Goal: Information Seeking & Learning: Learn about a topic

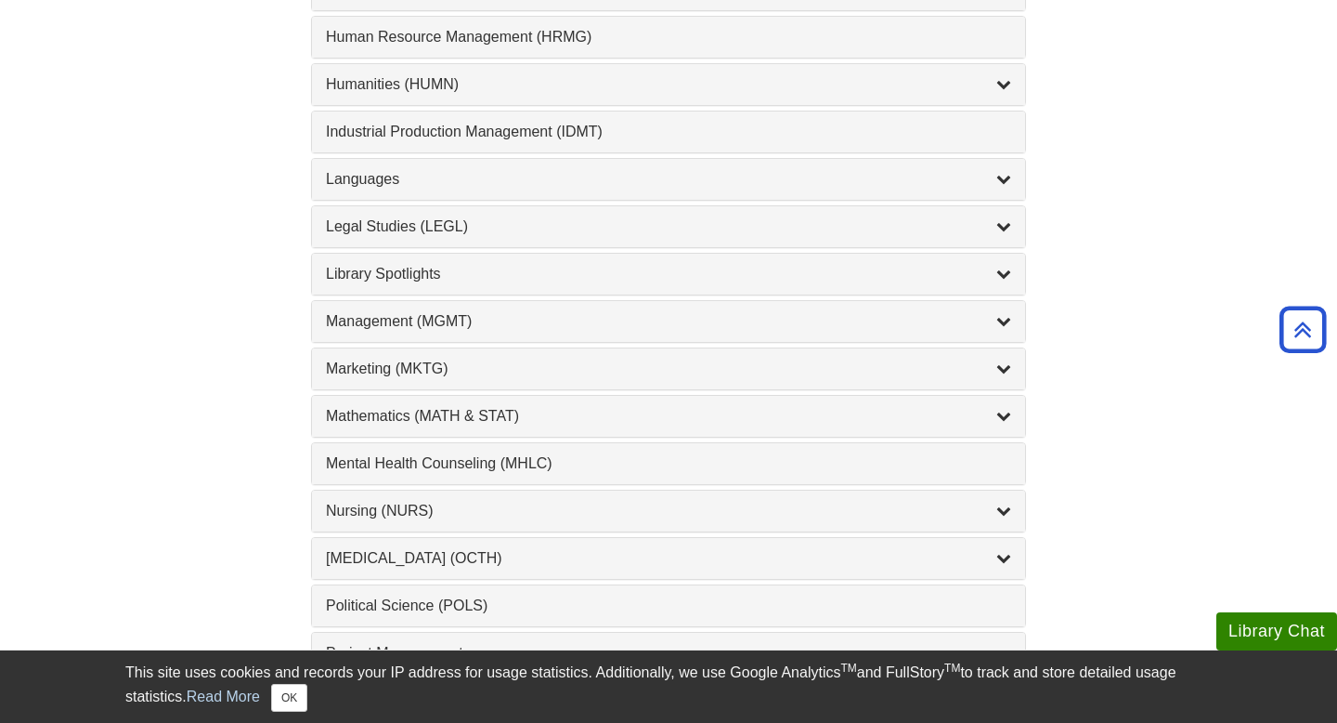
scroll to position [1477, 0]
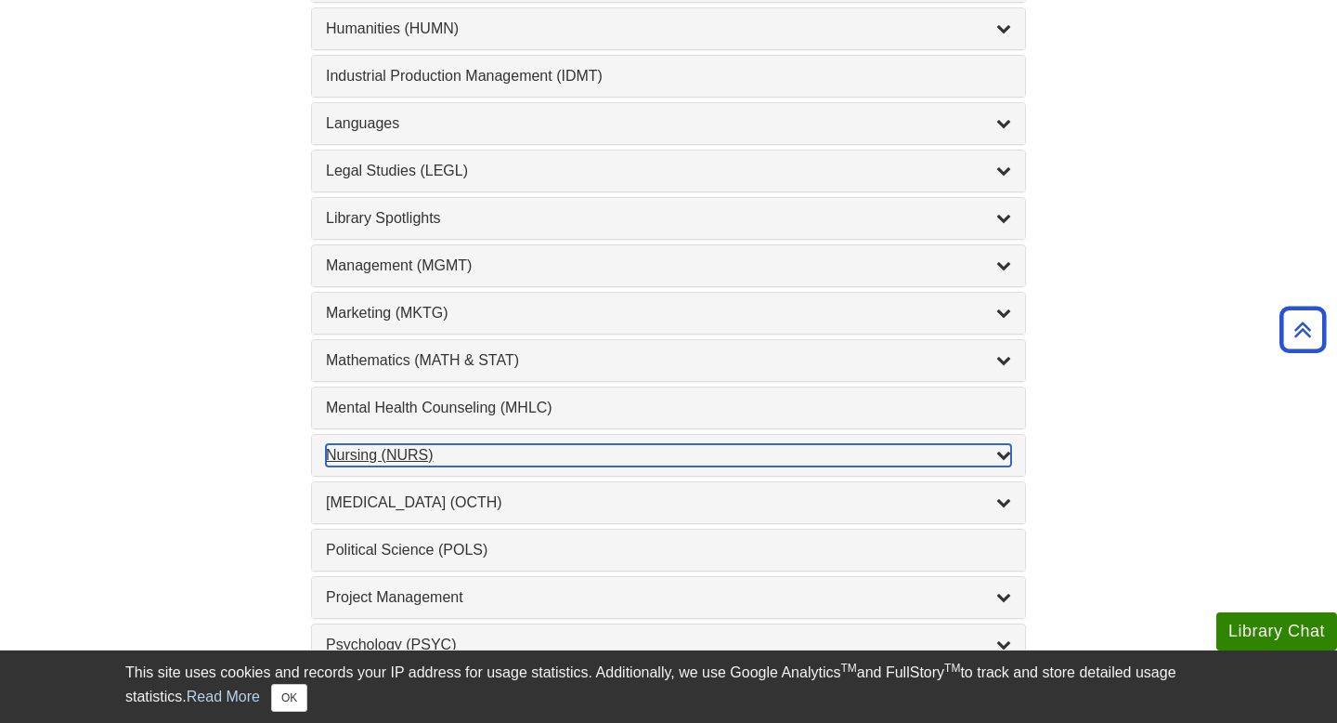
click at [387, 459] on div "Nursing (NURS) , 14 guides" at bounding box center [668, 455] width 685 height 22
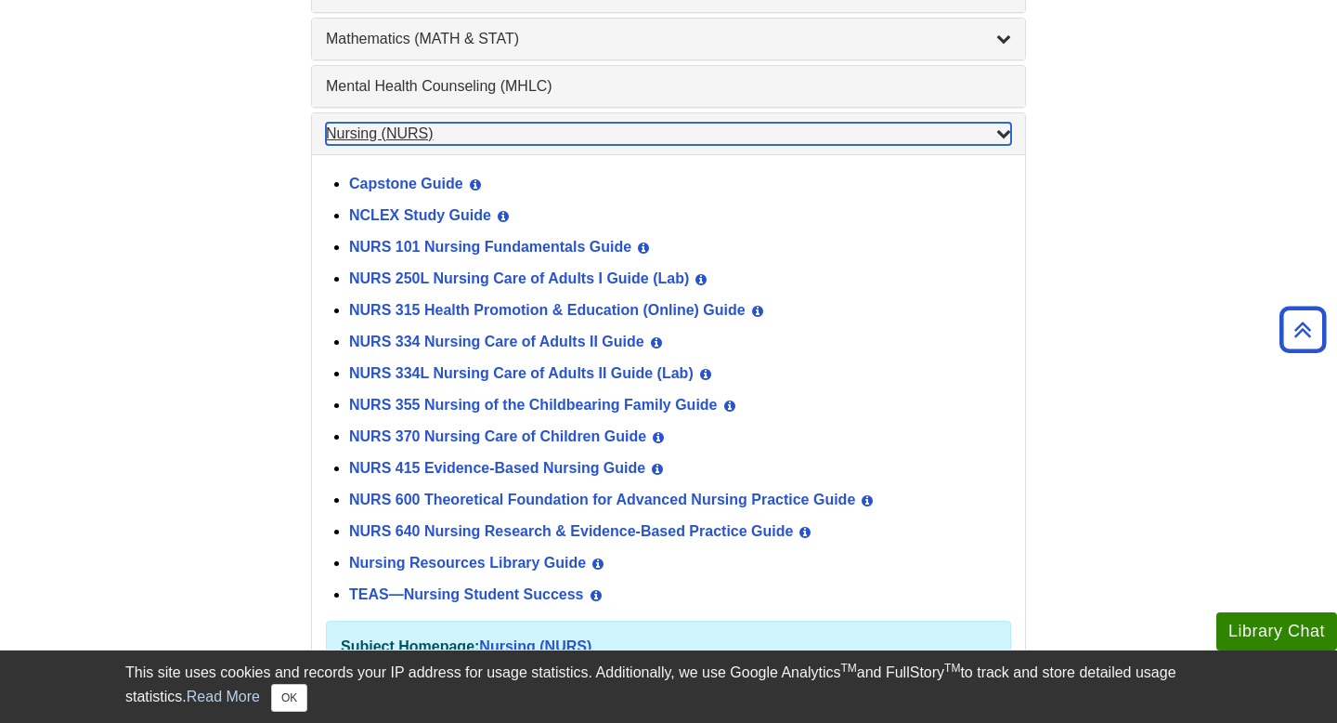
scroll to position [1824, 0]
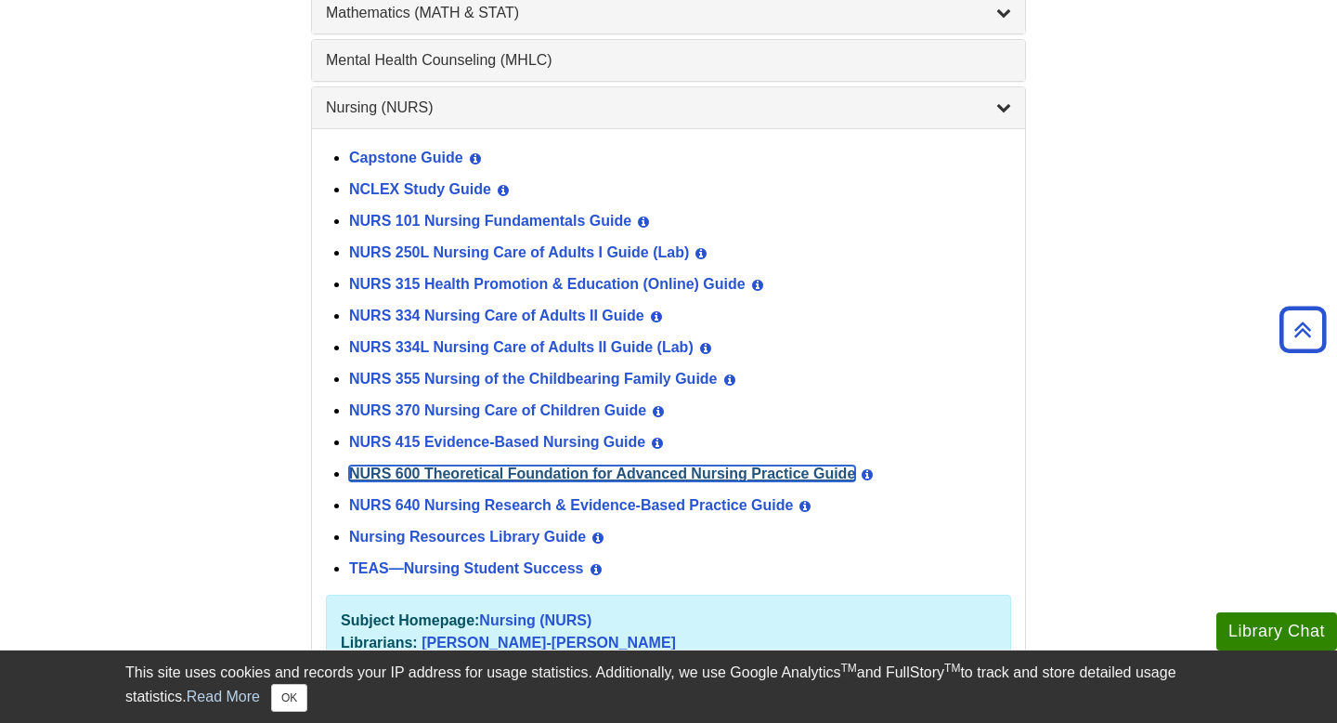
click at [498, 471] on link "NURS 600 Theoretical Foundation for Advanced Nursing Practice Guide" at bounding box center [602, 473] width 506 height 16
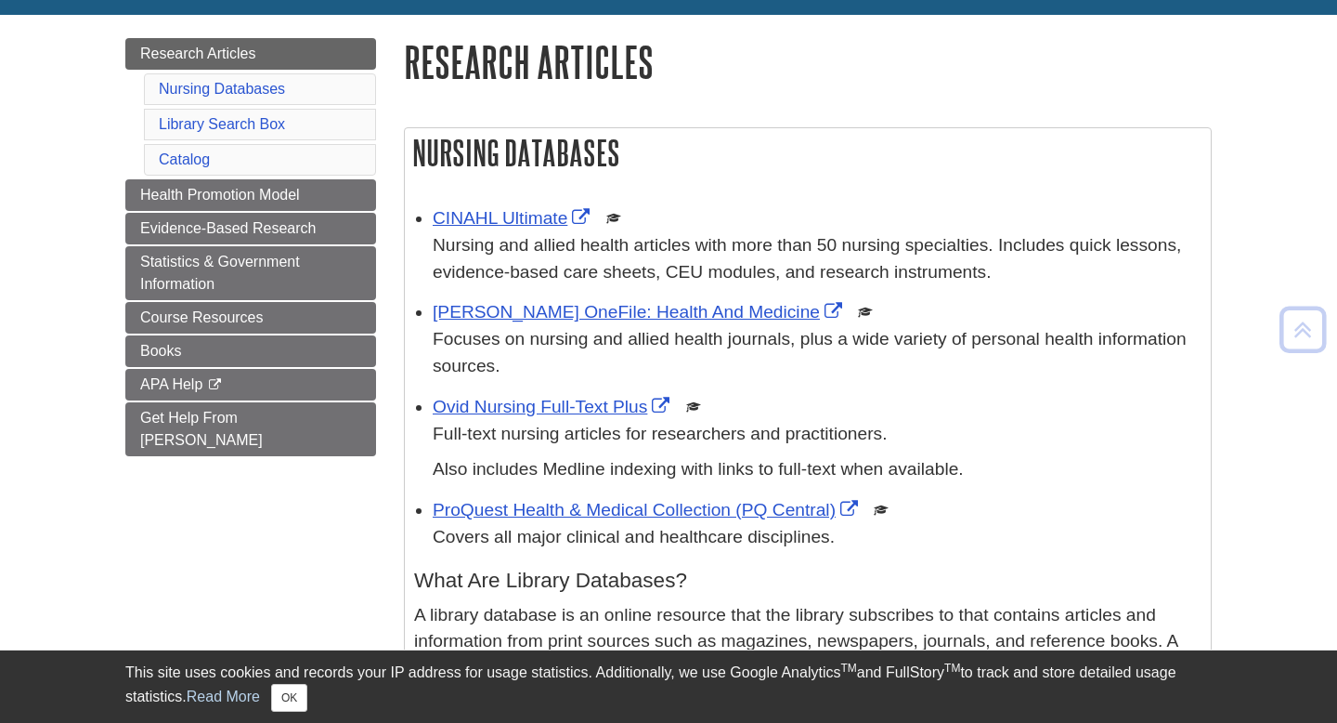
scroll to position [267, 0]
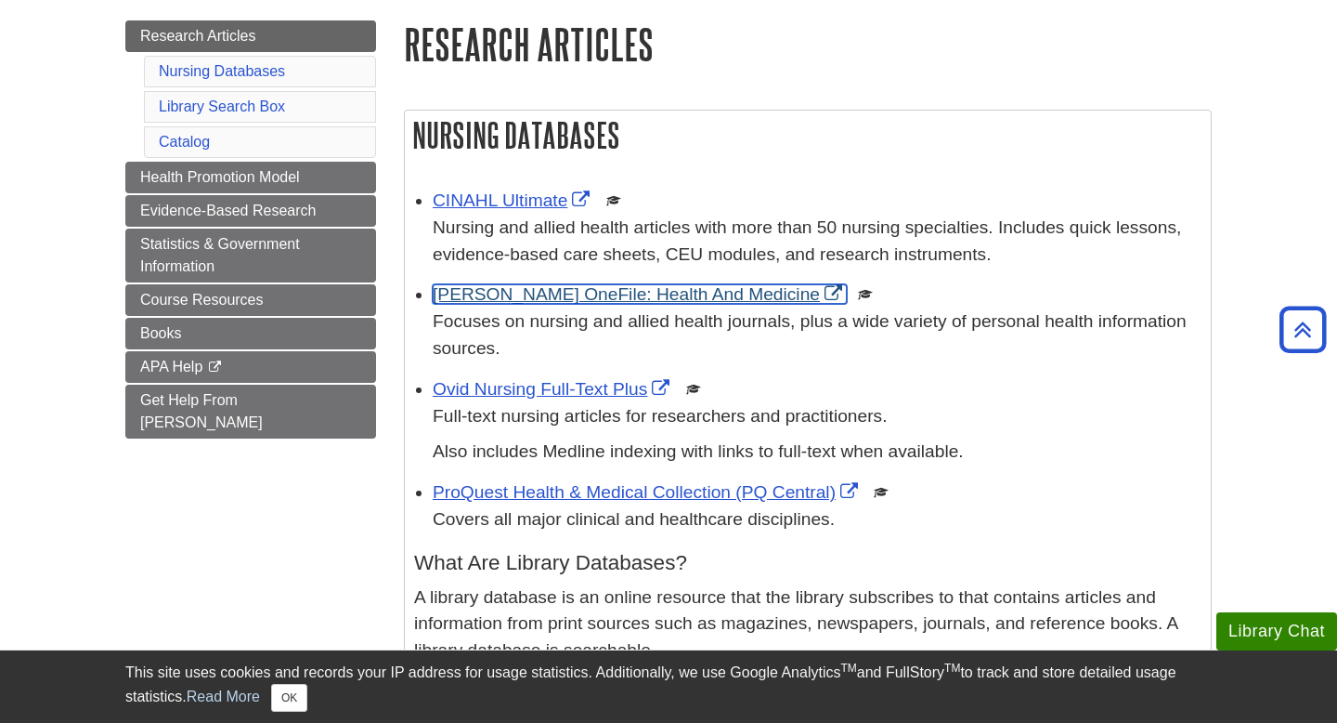
click at [527, 291] on link "Gale OneFile: Health And Medicine" at bounding box center [640, 294] width 414 height 20
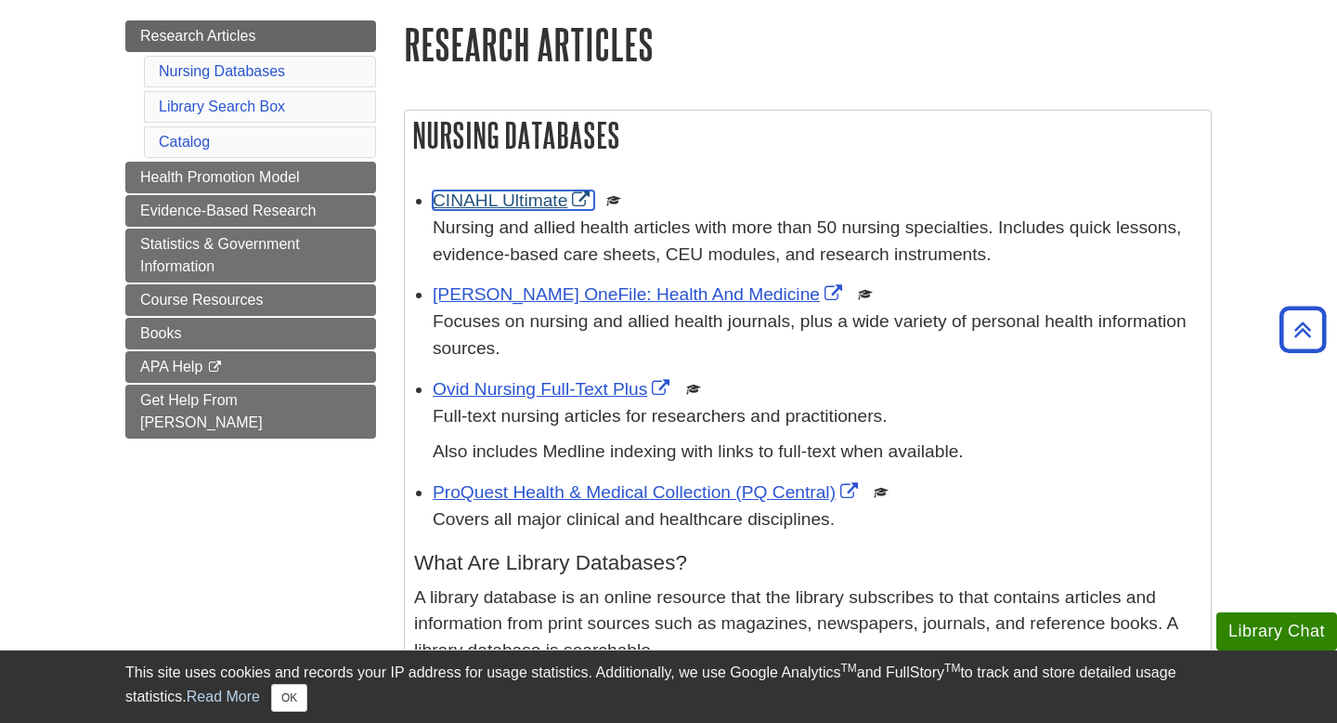
click at [488, 202] on link "CINAHL Ultimate" at bounding box center [514, 200] width 162 height 20
